Goal: Task Accomplishment & Management: Manage account settings

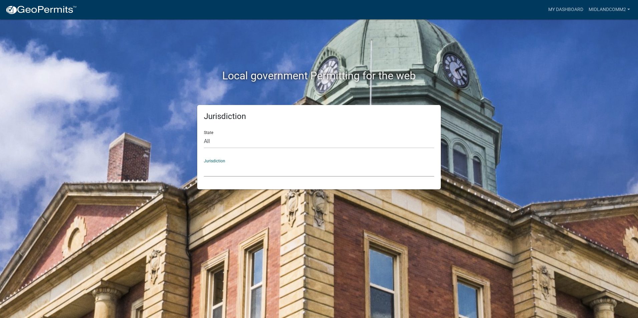
click at [230, 172] on select "[GEOGRAPHIC_DATA], [US_STATE] [GEOGRAPHIC_DATA], [US_STATE][PERSON_NAME][GEOGRA…" at bounding box center [319, 170] width 230 height 14
click at [536, 65] on div "Local government Permitting for the web Jurisdiction State All [US_STATE] [US_S…" at bounding box center [319, 159] width 638 height 318
click at [620, 3] on nav "more_horiz My Dashboard MidlandComm2 Account Logout" at bounding box center [319, 9] width 638 height 19
click at [617, 8] on link "MidlandComm2" at bounding box center [609, 9] width 47 height 13
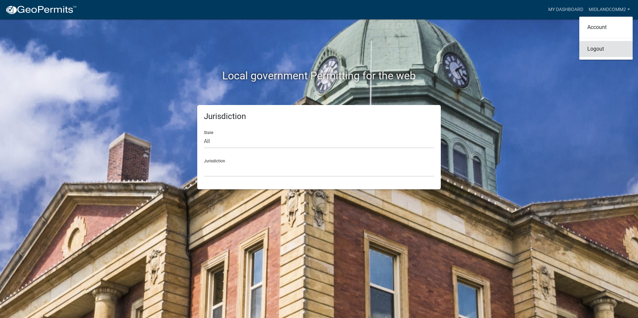
click at [608, 52] on link "Logout" at bounding box center [605, 49] width 53 height 16
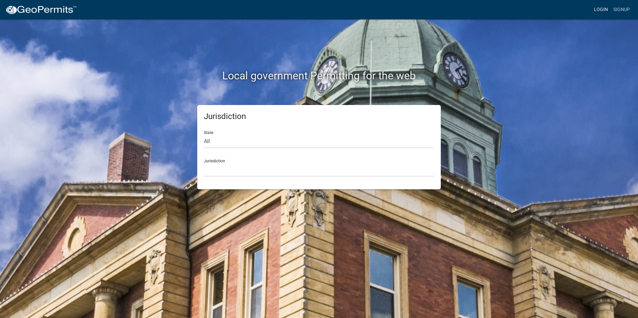
click at [599, 7] on link "Login" at bounding box center [600, 9] width 19 height 13
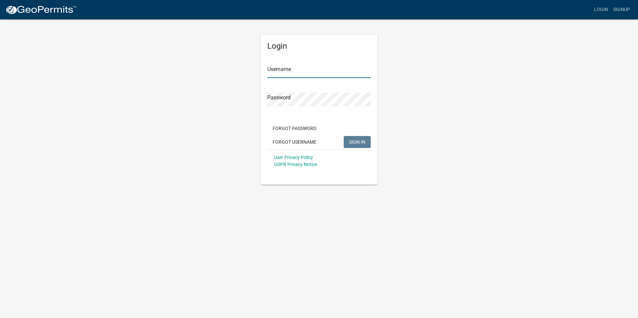
click at [345, 75] on input "Username" at bounding box center [318, 71] width 103 height 14
type input "MidlandComm1"
click at [344, 136] on button "SIGN IN" at bounding box center [357, 142] width 27 height 12
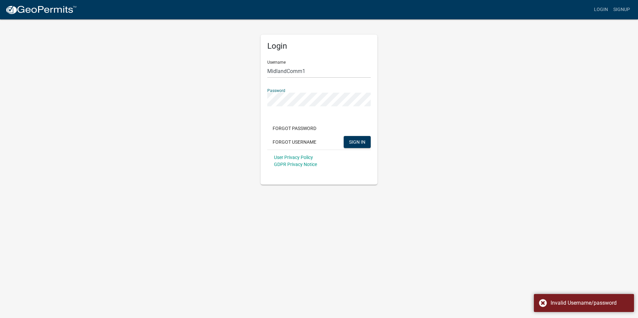
click at [190, 98] on div "Login Username MidlandComm1 Password Forgot Password Forgot Username SIGN IN Us…" at bounding box center [319, 102] width 380 height 166
click at [344, 136] on button "SIGN IN" at bounding box center [357, 142] width 27 height 12
